Goal: Check status: Check status

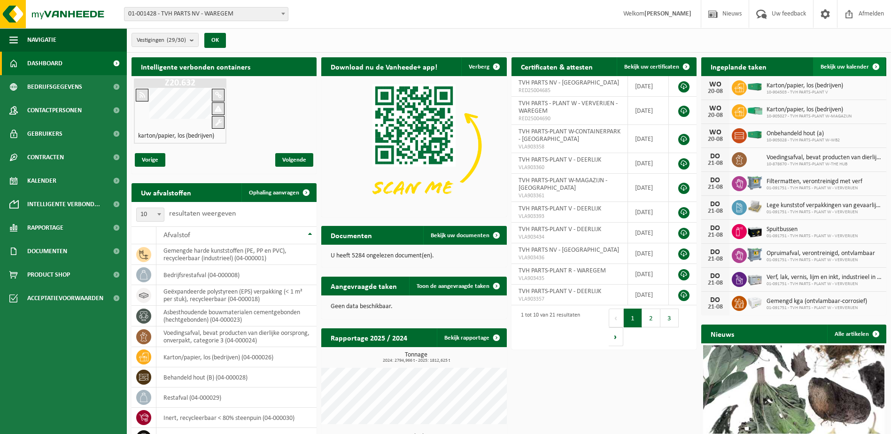
click at [878, 68] on span at bounding box center [875, 66] width 19 height 19
click at [876, 66] on span at bounding box center [875, 66] width 19 height 19
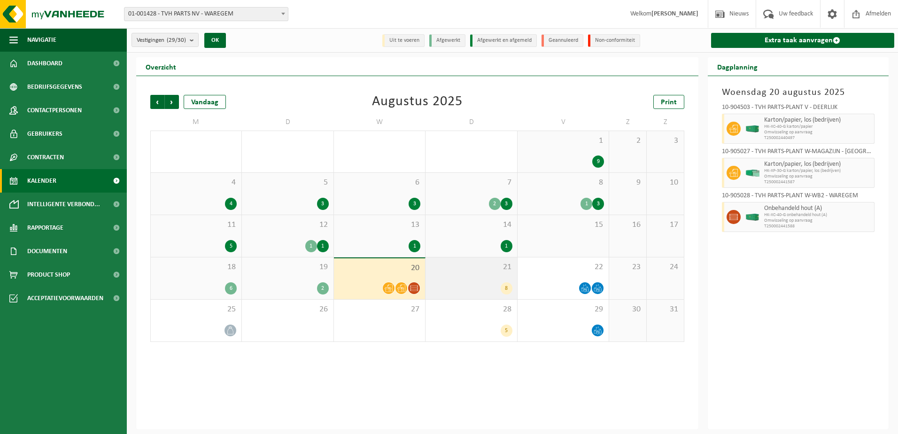
click at [482, 283] on div "8" at bounding box center [471, 288] width 82 height 12
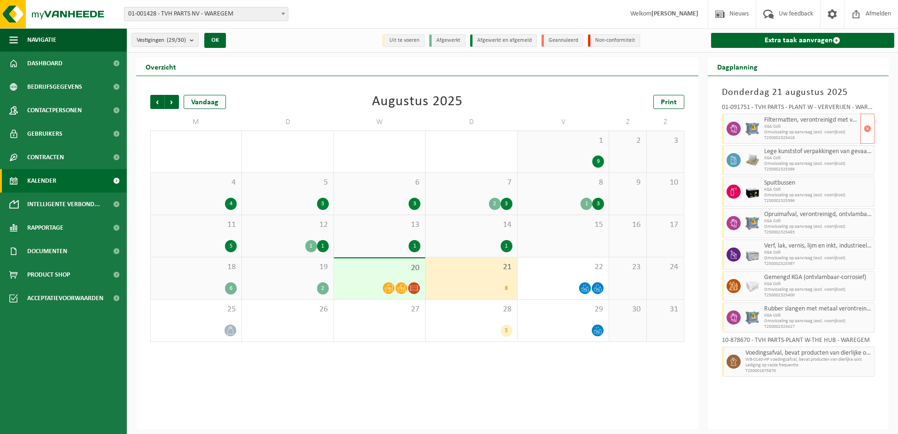
click at [787, 129] on span "KGA Colli" at bounding box center [811, 127] width 94 height 6
click at [386, 381] on div "Vorige Volgende Vandaag Augustus 2025 Print M D W D V Z Z 28 3 29 4 30 6 31 5 1…" at bounding box center [417, 252] width 562 height 353
click at [840, 396] on div "Donderdag 21 augustus 2025 01-091751 - TVH PARTS - PLANT W - VERVERIJEN - WAREG…" at bounding box center [797, 252] width 181 height 353
